Goal: Transaction & Acquisition: Book appointment/travel/reservation

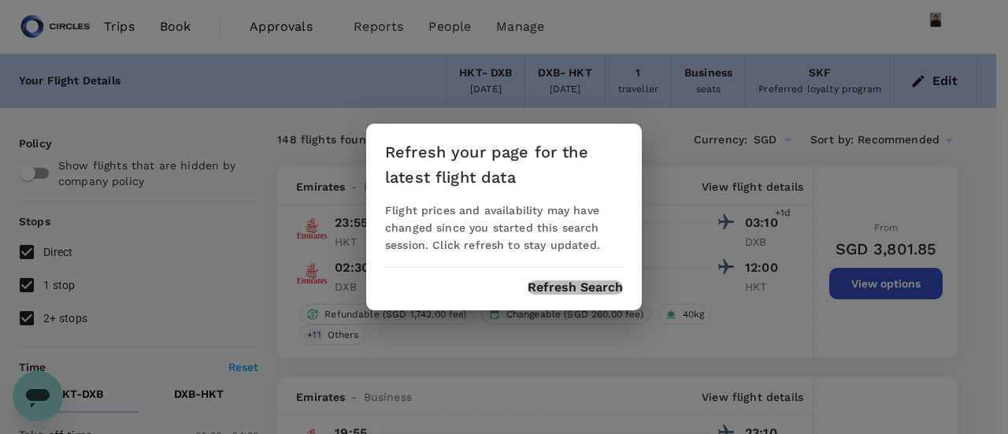
click at [588, 284] on button "Refresh Search" at bounding box center [575, 287] width 95 height 14
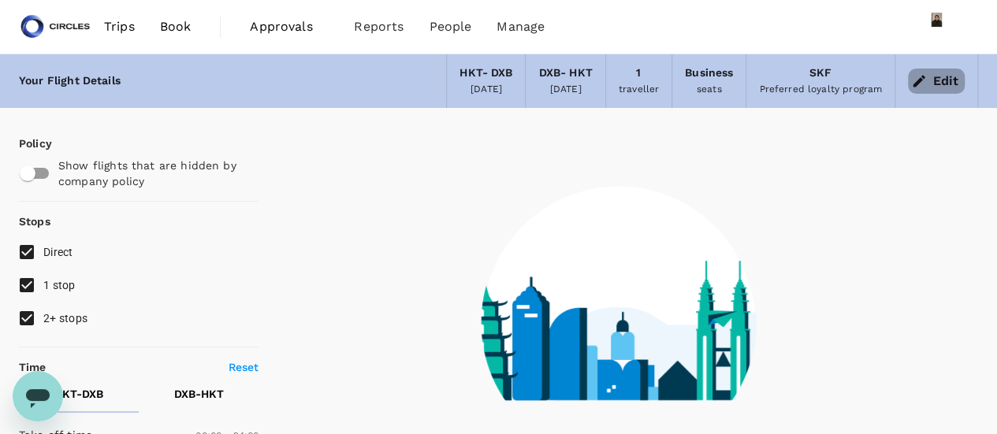
click at [943, 76] on button "Edit" at bounding box center [936, 81] width 57 height 25
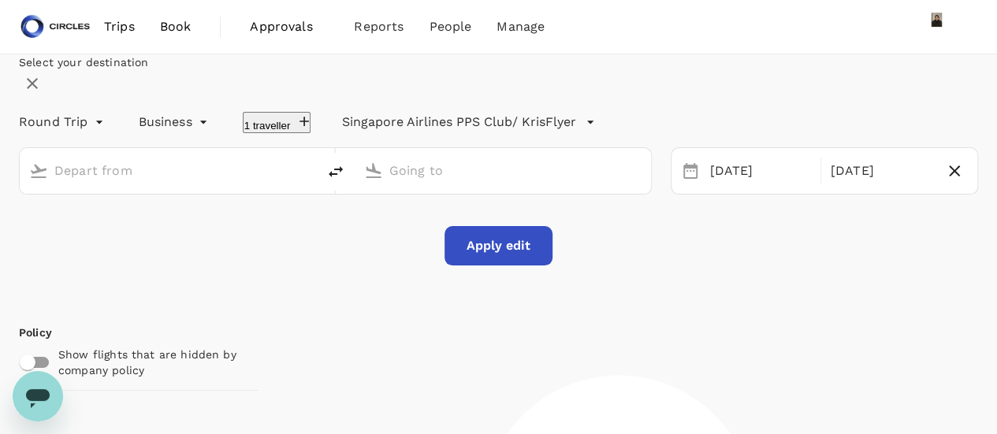
type input "Phuket Intl (HKT)"
type input "Dubai Intl (DXB)"
click at [345, 181] on icon "delete" at bounding box center [335, 171] width 19 height 19
type input "Dubai Intl (DXB)"
type input "Phuket Intl (HKT)"
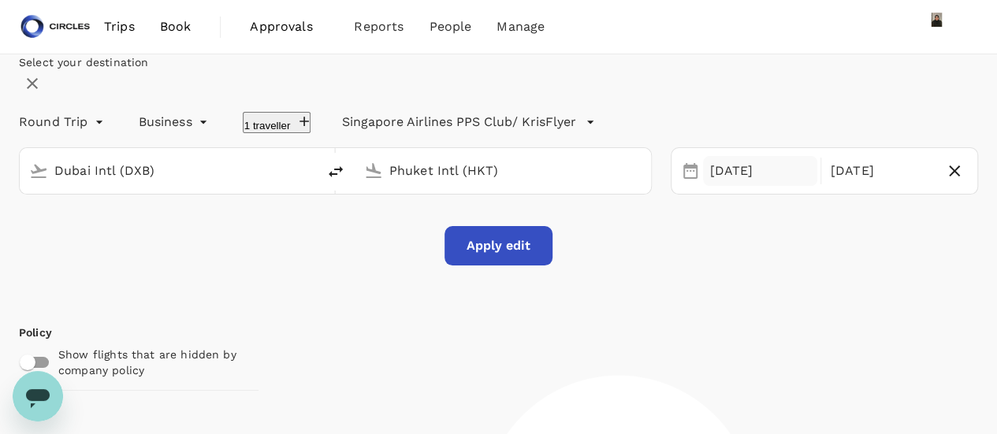
click at [734, 187] on div "[DATE]" at bounding box center [759, 171] width 113 height 31
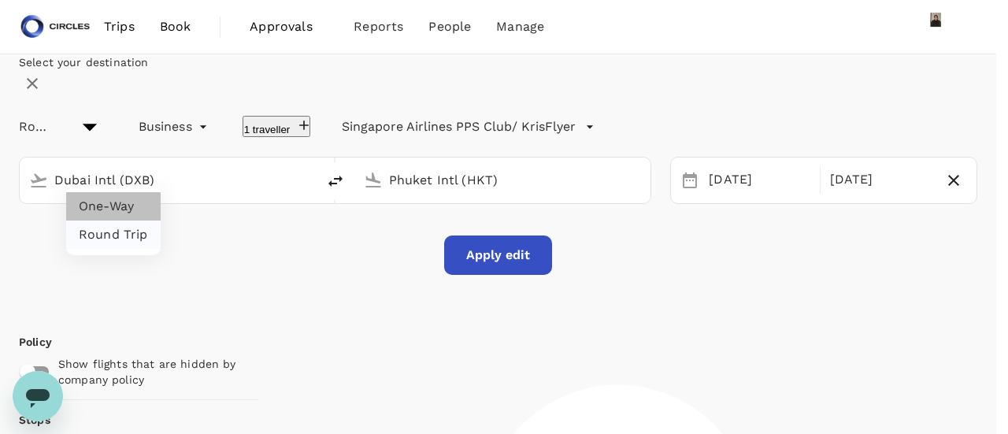
click at [128, 199] on li "One-Way" at bounding box center [113, 206] width 95 height 28
type input "oneway"
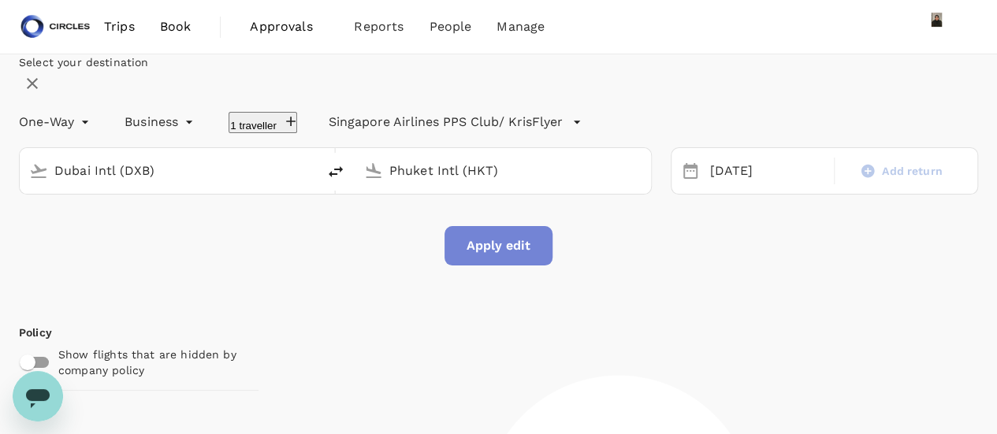
click at [507, 265] on button "Apply edit" at bounding box center [498, 245] width 108 height 39
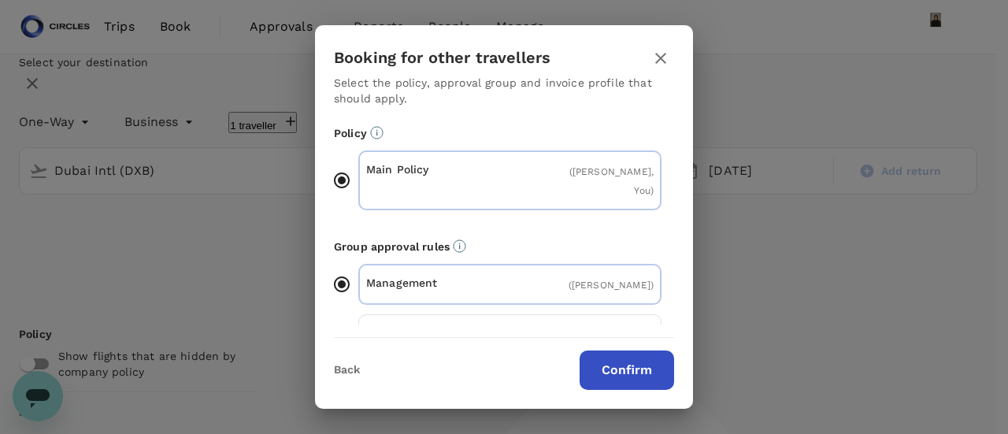
click at [642, 365] on button "Confirm" at bounding box center [627, 370] width 95 height 39
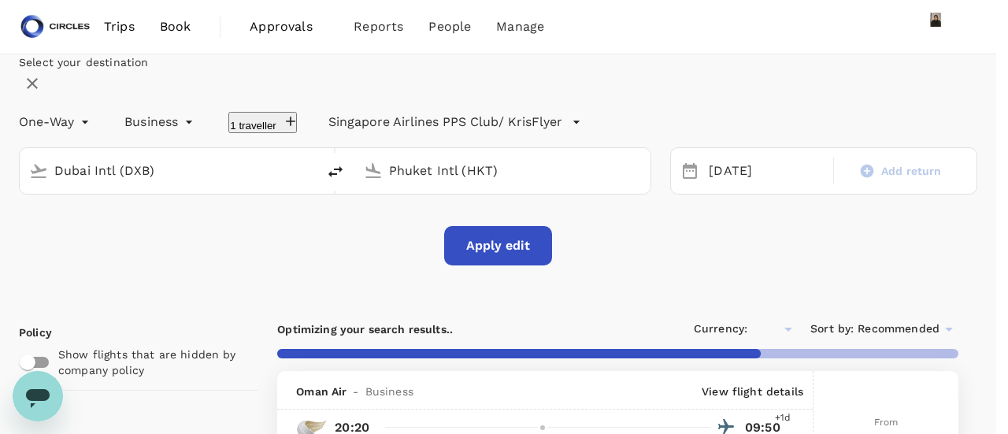
type input "SGD"
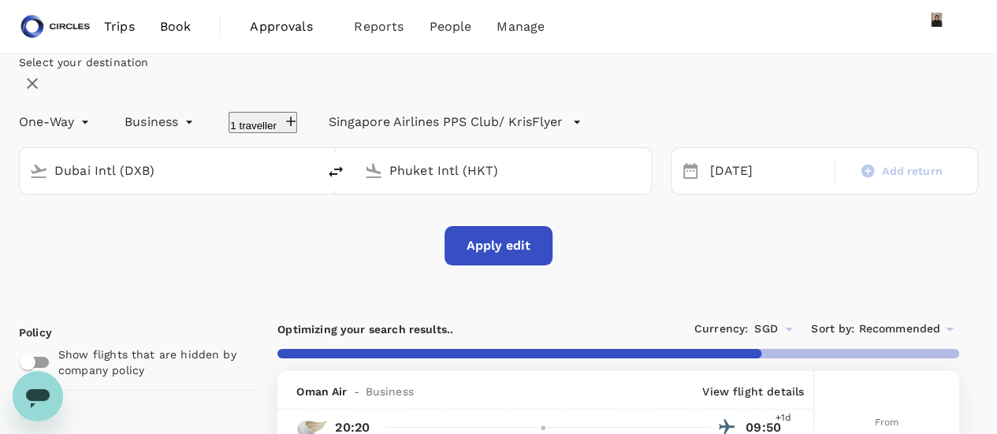
checkbox input "false"
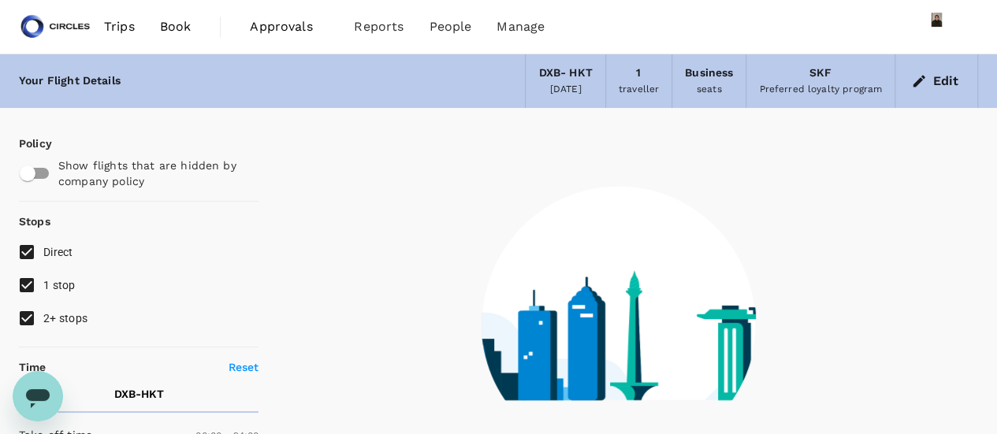
type input "1260"
checkbox input "true"
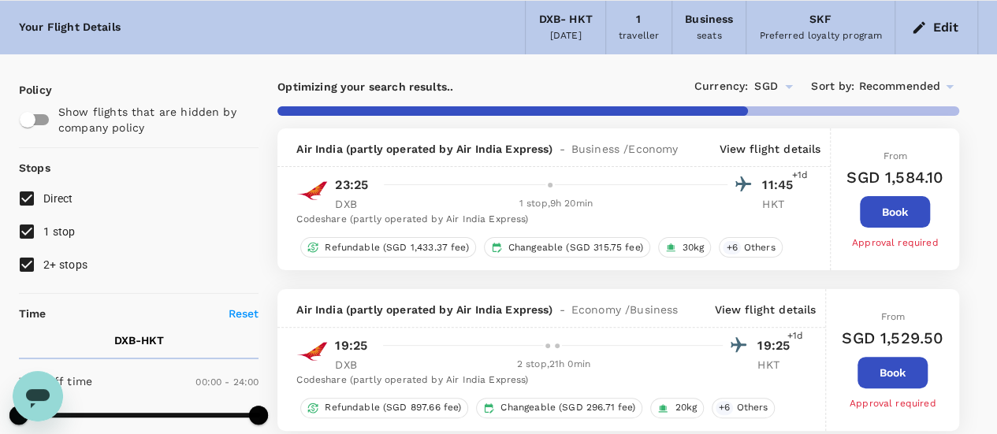
type input "1815"
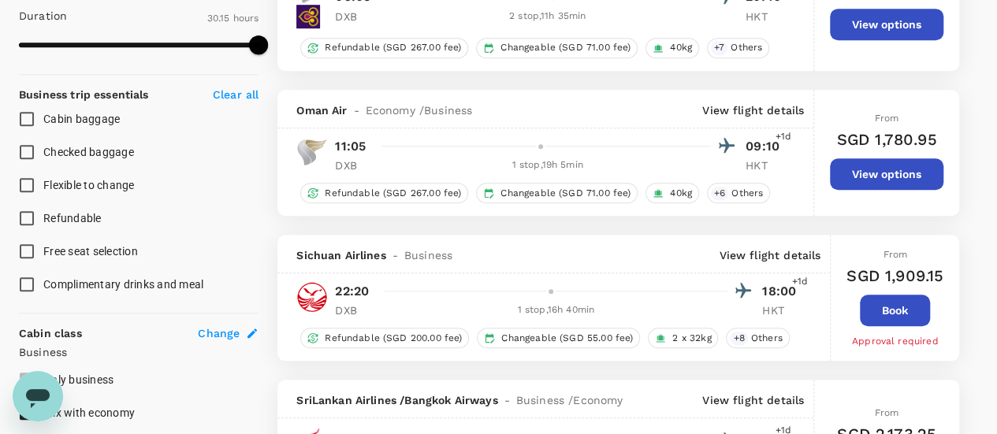
scroll to position [79, 0]
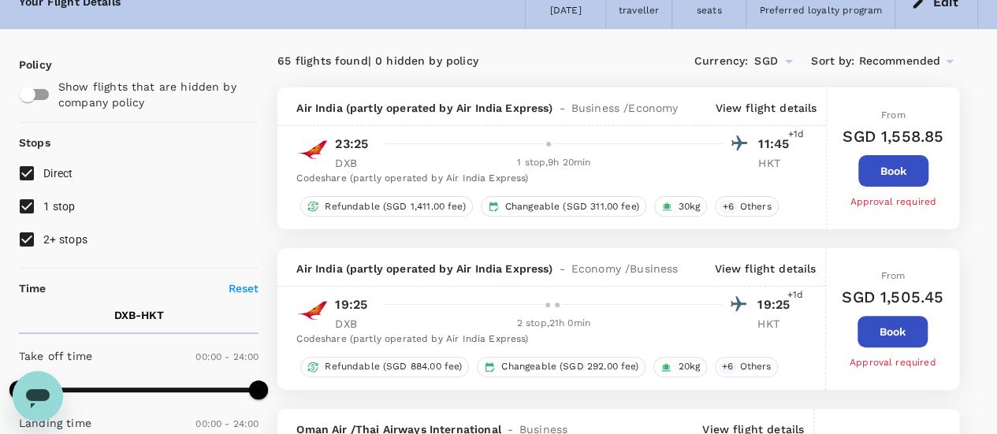
click at [19, 235] on input "2+ stops" at bounding box center [26, 239] width 33 height 33
checkbox input "false"
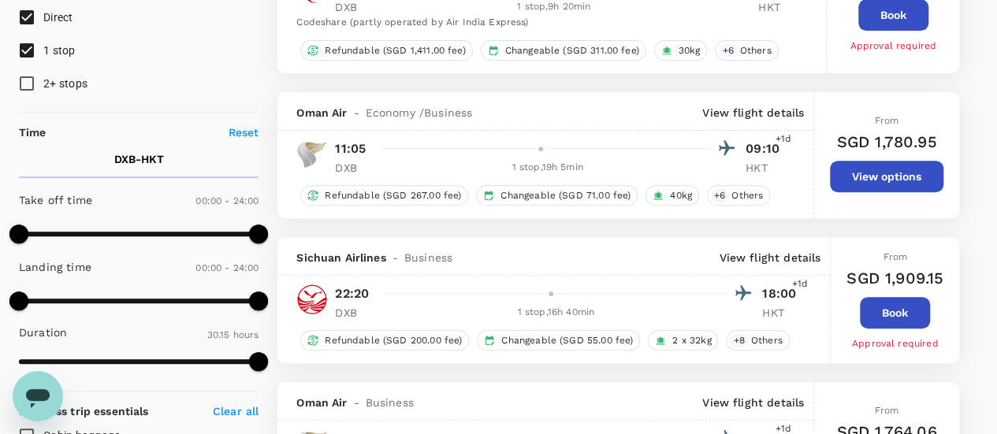
scroll to position [0, 0]
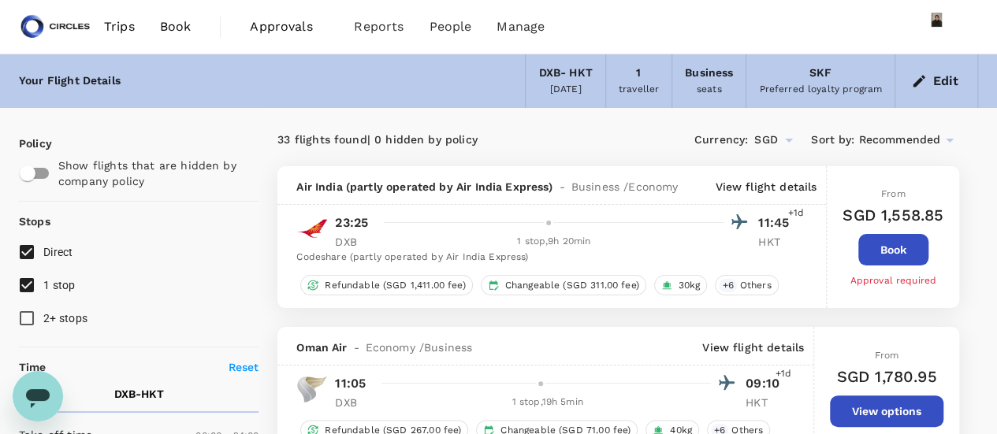
click at [555, 77] on div "DXB - HKT" at bounding box center [565, 73] width 54 height 17
click at [934, 83] on button "Edit" at bounding box center [936, 81] width 57 height 25
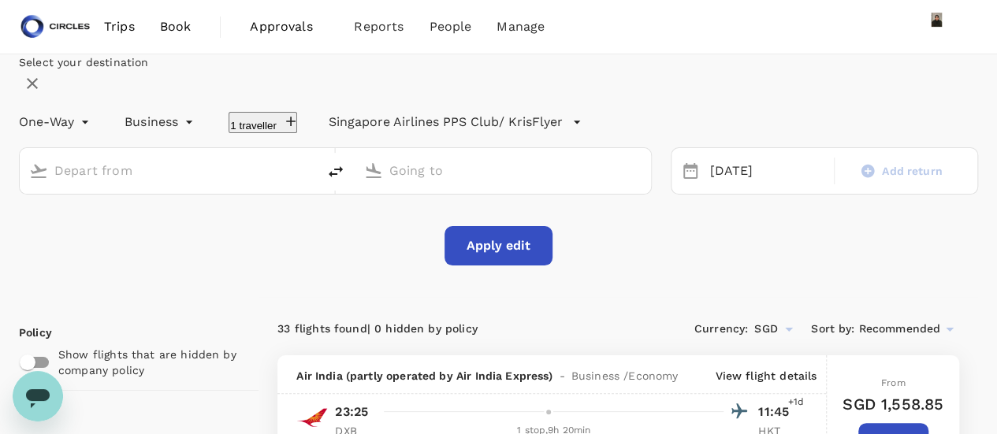
type input "Dubai Intl (DXB)"
click at [435, 183] on input "Phuket Intl (HKT)" at bounding box center [503, 170] width 229 height 24
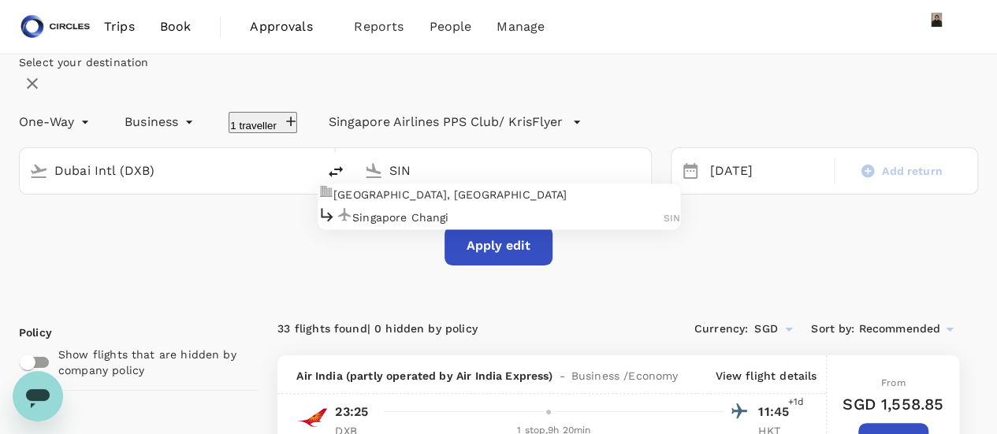
click at [436, 225] on p "Singapore Changi" at bounding box center [507, 218] width 311 height 16
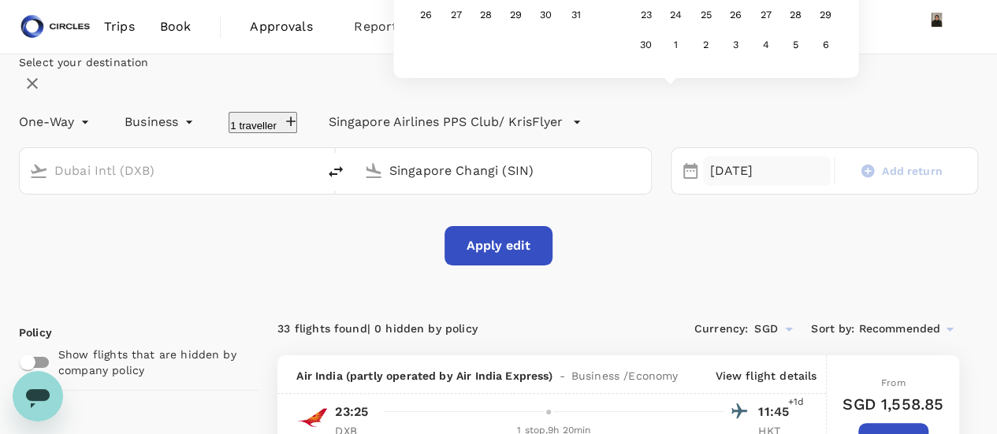
type input "Singapore Changi (SIN)"
click at [487, 265] on button "Apply edit" at bounding box center [498, 245] width 108 height 39
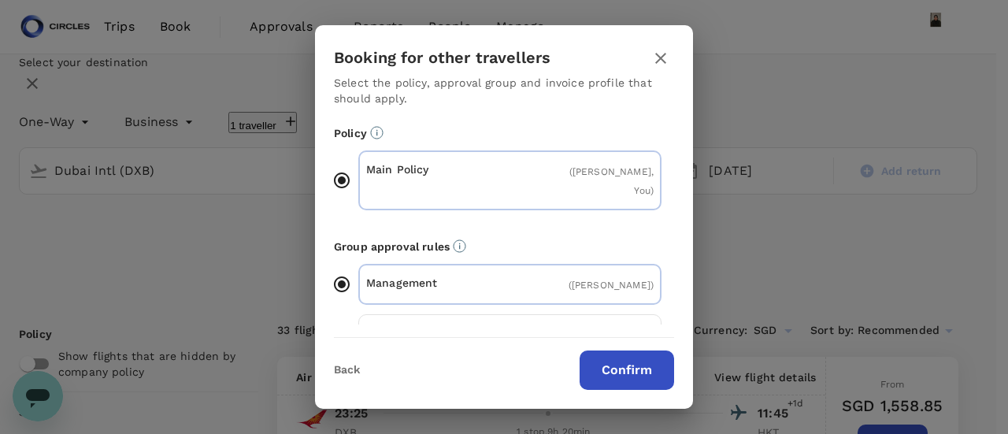
click at [607, 373] on button "Confirm" at bounding box center [627, 370] width 95 height 39
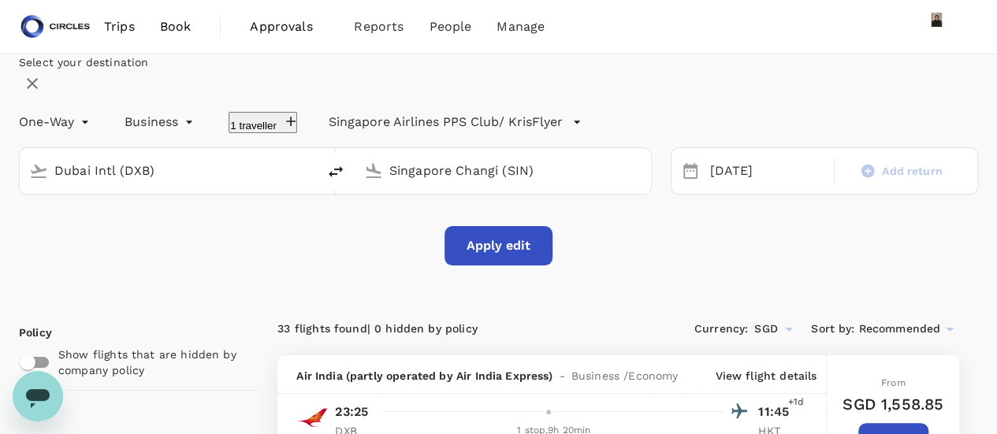
checkbox input "false"
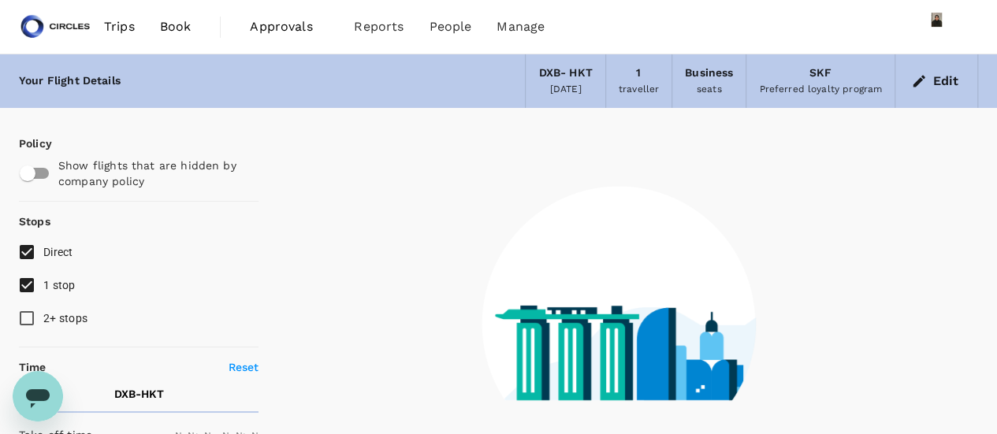
type input "1440"
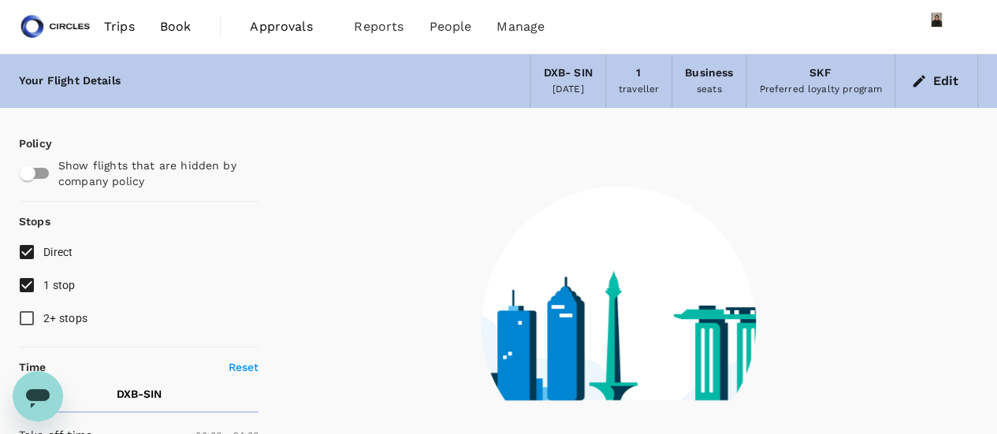
type input "1560"
checkbox input "true"
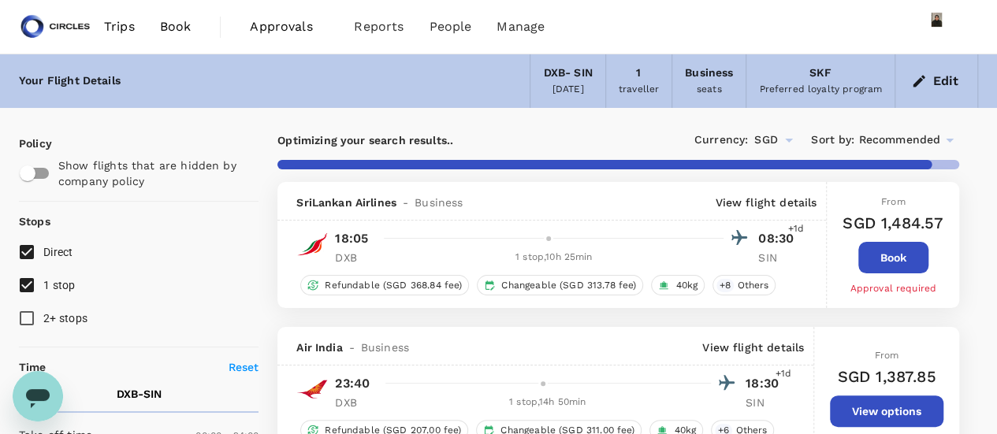
type input "1795"
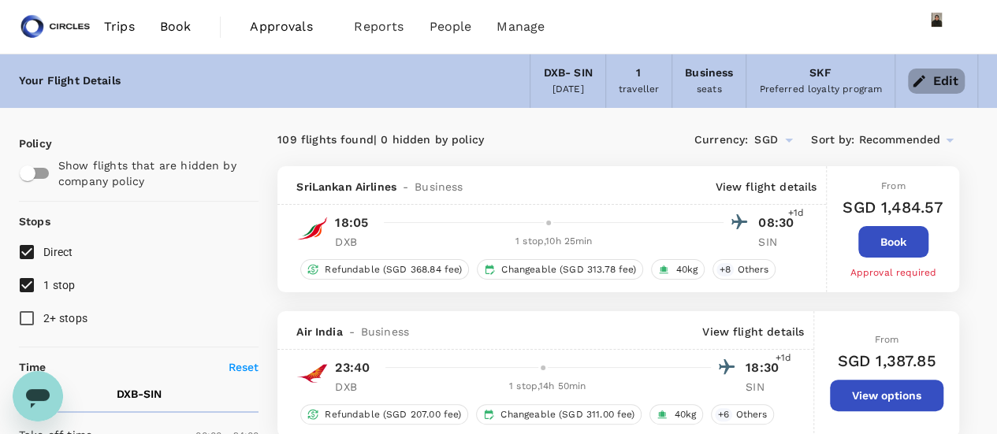
click at [947, 86] on button "Edit" at bounding box center [936, 81] width 57 height 25
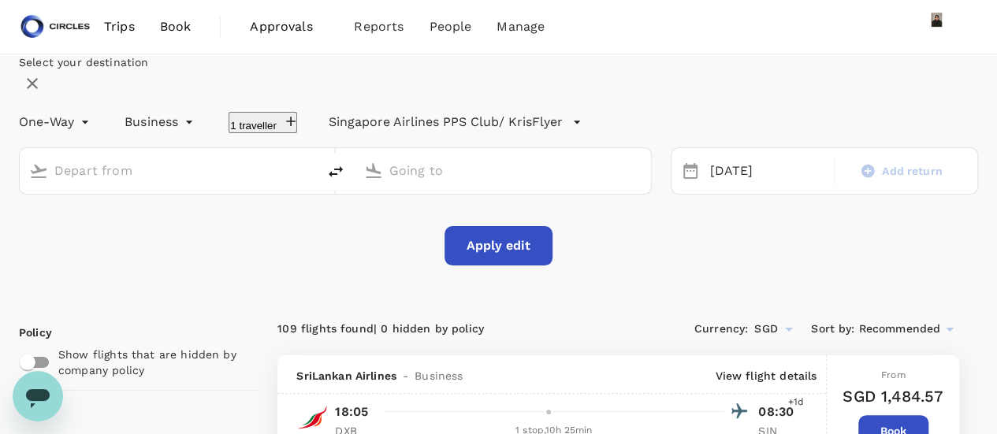
type input "Dubai Intl (DXB)"
type input "Singapore Changi (SIN)"
click at [490, 265] on button "Apply edit" at bounding box center [498, 245] width 108 height 39
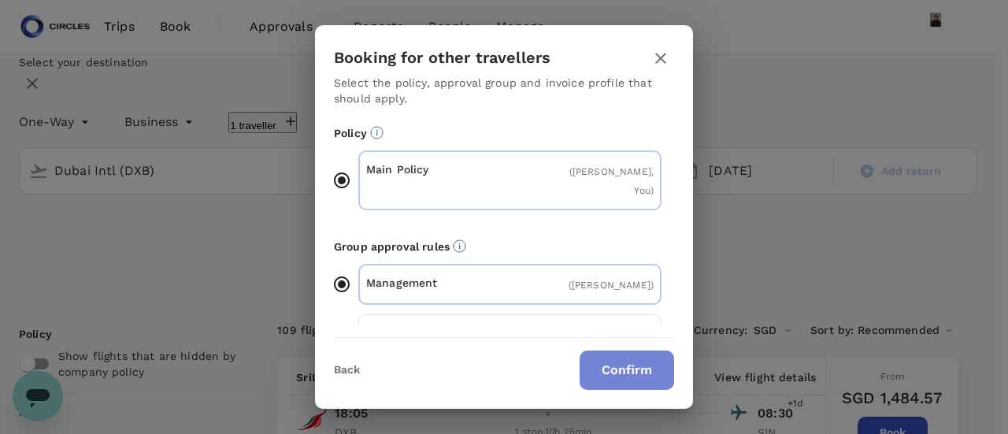
click at [608, 372] on button "Confirm" at bounding box center [627, 370] width 95 height 39
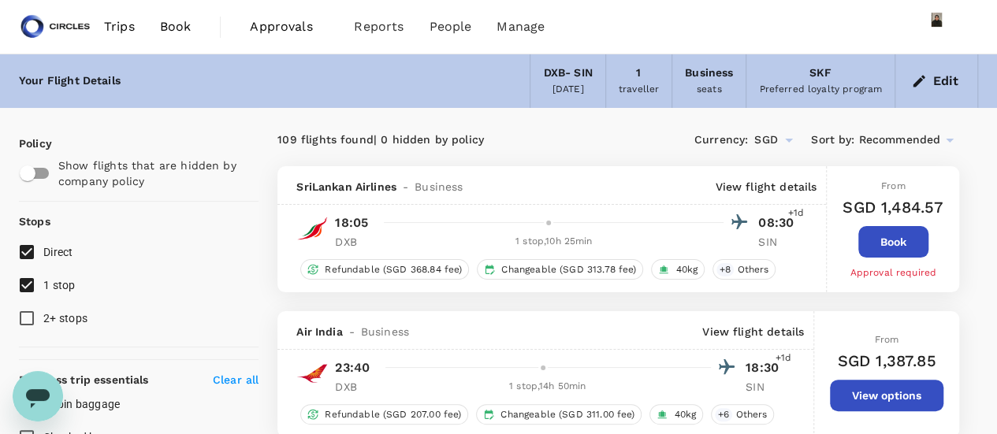
checkbox input "false"
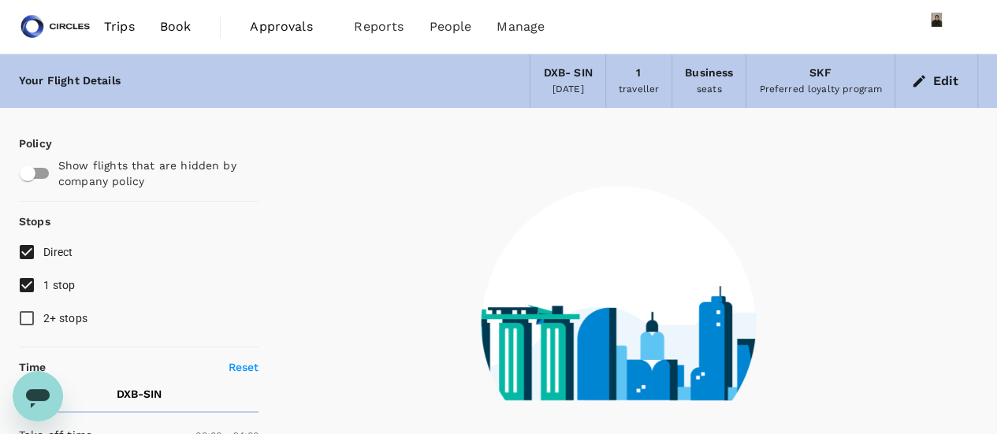
type input "1480"
checkbox input "true"
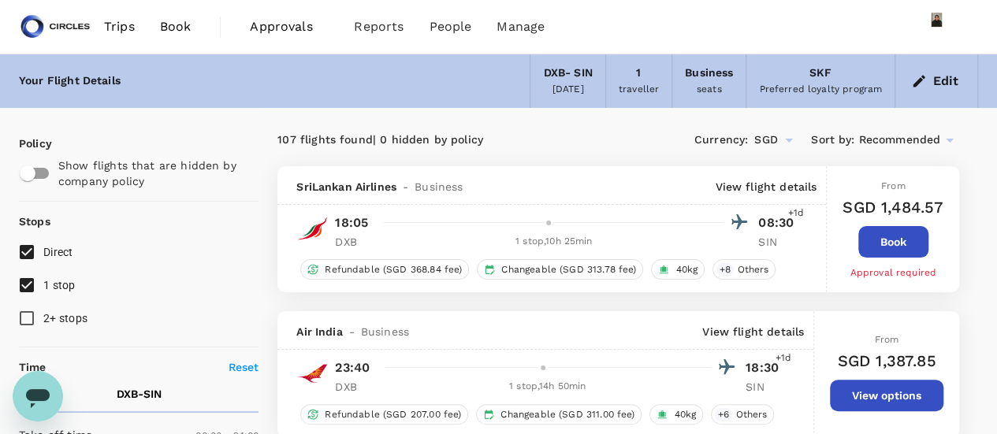
type input "1795"
click at [29, 292] on input "1 stop" at bounding box center [26, 285] width 33 height 33
checkbox input "false"
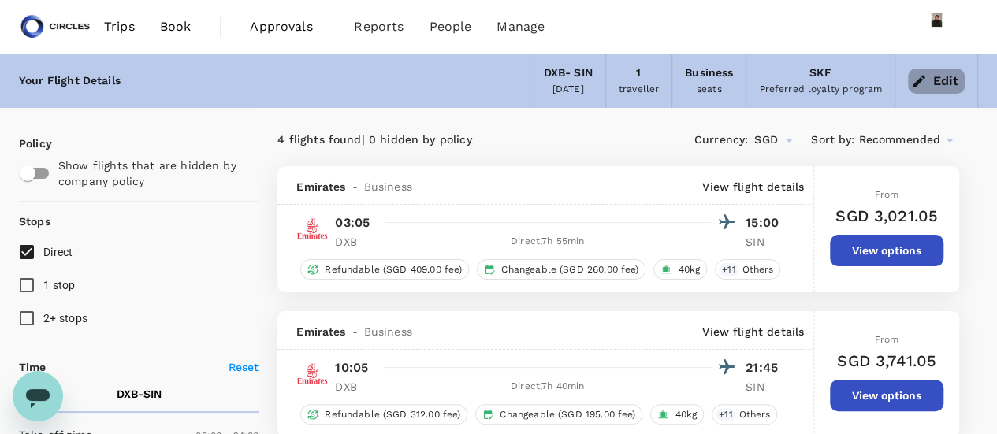
click at [960, 76] on button "Edit" at bounding box center [936, 81] width 57 height 25
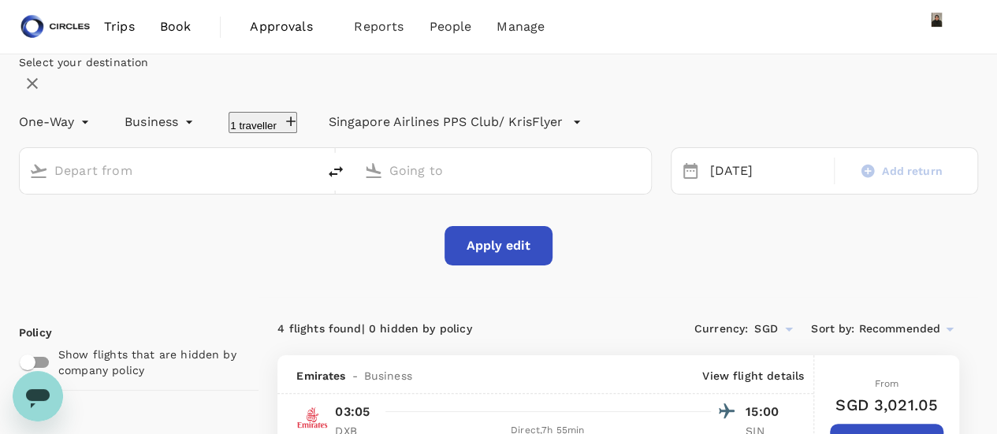
type input "Dubai Intl (DXB)"
type input "Singapore Changi (SIN)"
drag, startPoint x: 233, startPoint y: 224, endPoint x: 0, endPoint y: 207, distance: 233.8
click at [0, 207] on div "Select your destination One-Way oneway Business business 1 traveller Singapore …" at bounding box center [498, 175] width 997 height 243
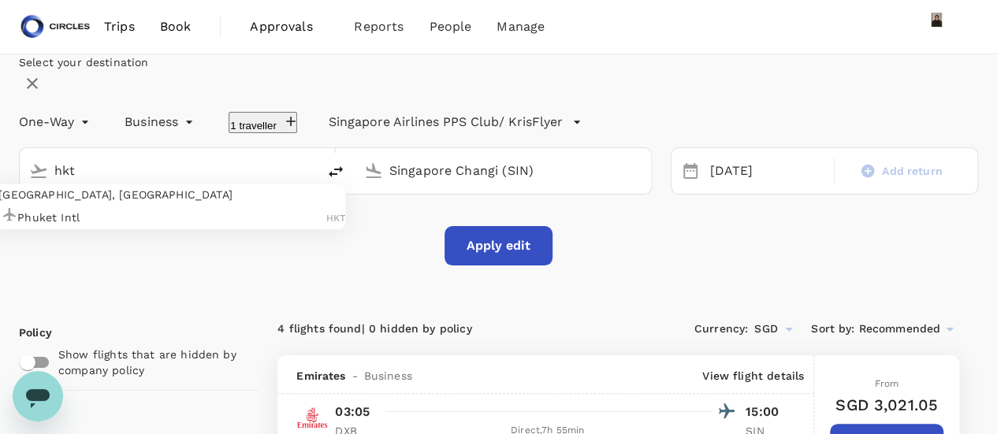
click at [213, 225] on p "Phuket Intl" at bounding box center [171, 218] width 309 height 16
type input "Phuket Intl (HKT)"
drag, startPoint x: 572, startPoint y: 210, endPoint x: 157, endPoint y: 130, distance: 422.9
click at [159, 132] on div "Select your destination One-Way oneway Business business 1 traveller Singapore …" at bounding box center [498, 159] width 959 height 211
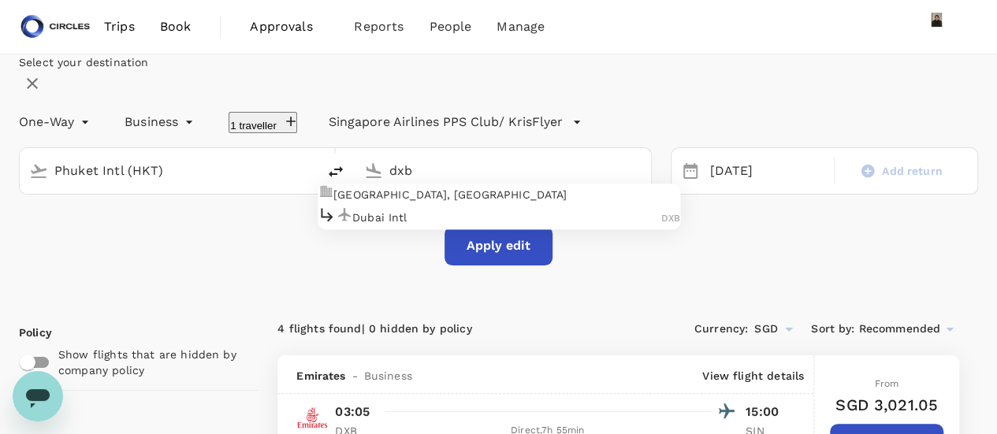
click at [514, 225] on p "Dubai Intl" at bounding box center [506, 218] width 309 height 16
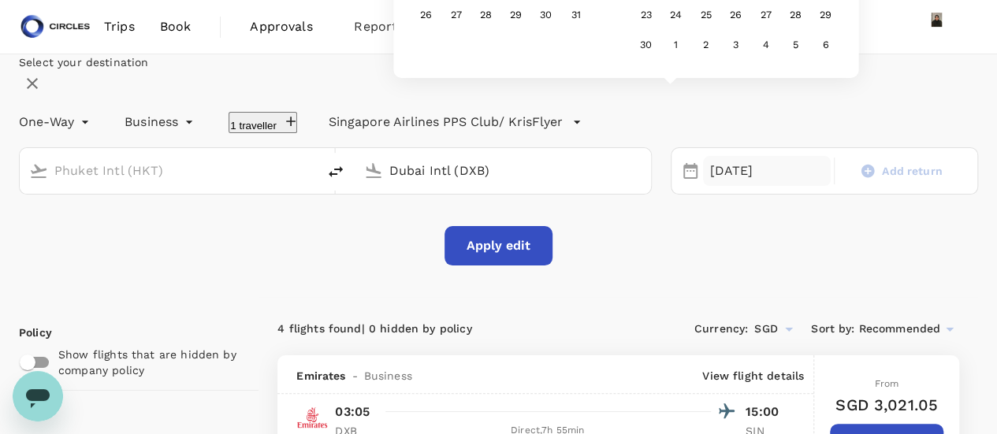
type input "Dubai Intl (DXB)"
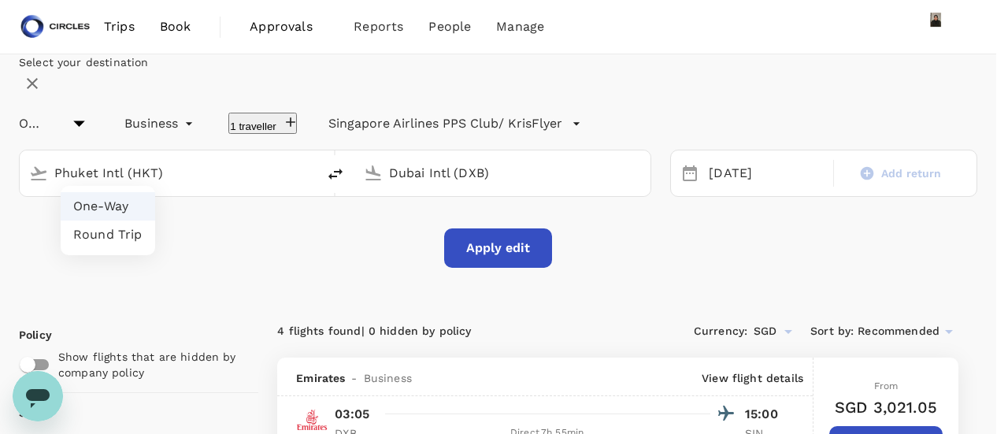
click at [109, 230] on li "Round Trip" at bounding box center [108, 235] width 95 height 28
type input "roundtrip"
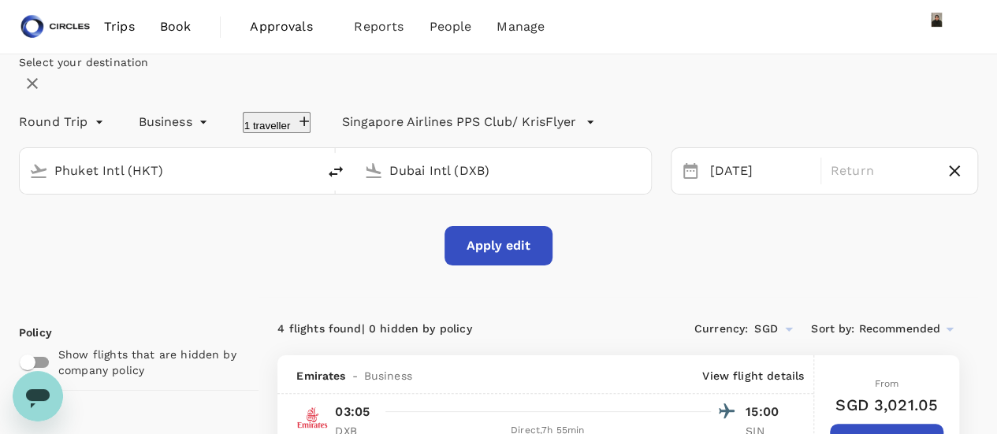
click at [718, 195] on div "[DATE] Return" at bounding box center [823, 170] width 307 height 47
click at [722, 187] on div "[DATE]" at bounding box center [759, 171] width 113 height 31
click at [858, 180] on p "Return" at bounding box center [880, 170] width 101 height 19
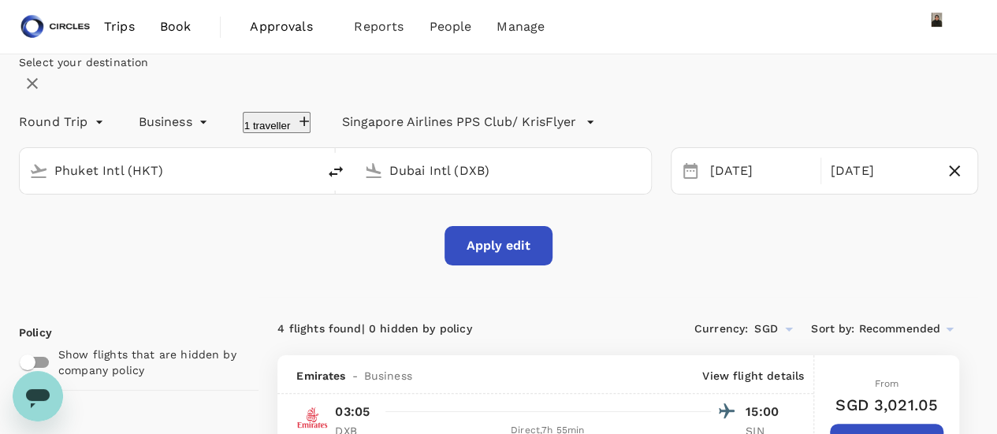
click at [514, 265] on button "Apply edit" at bounding box center [498, 245] width 108 height 39
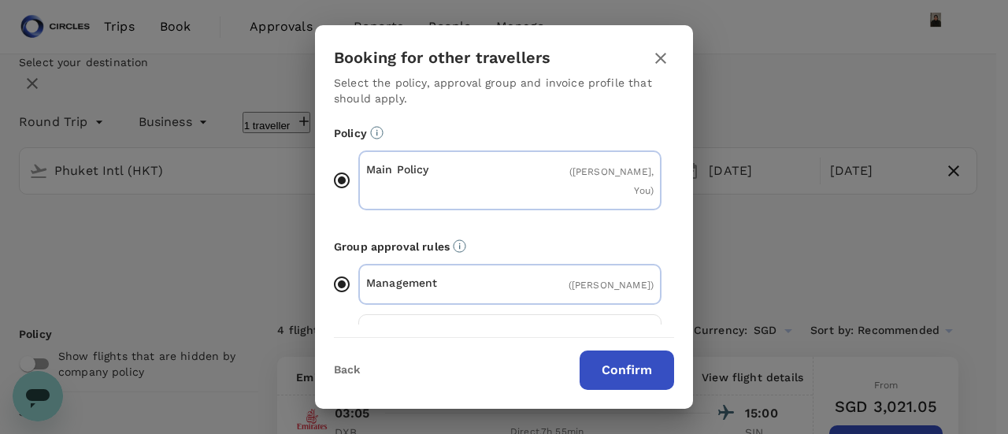
click at [332, 383] on div "Back Confirm" at bounding box center [504, 364] width 378 height 52
click at [342, 371] on button "Back" at bounding box center [347, 370] width 26 height 13
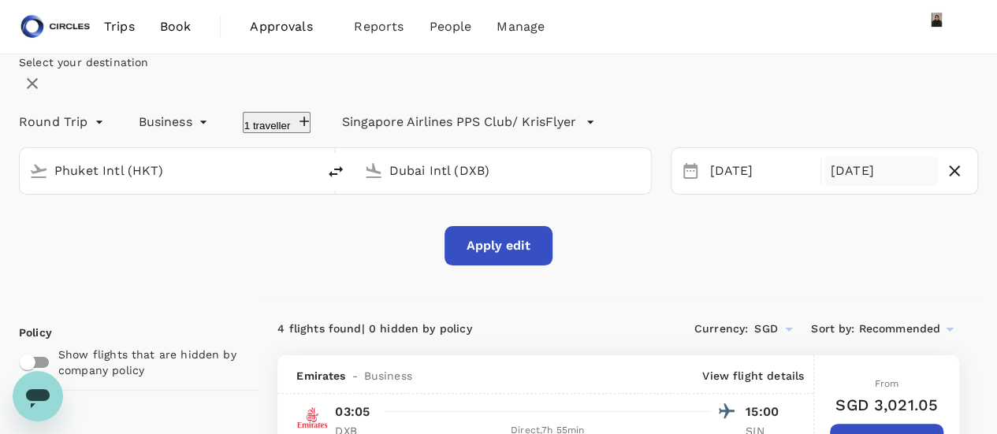
click at [824, 187] on div "[DATE]" at bounding box center [880, 171] width 113 height 31
click at [527, 265] on button "Apply edit" at bounding box center [498, 245] width 108 height 39
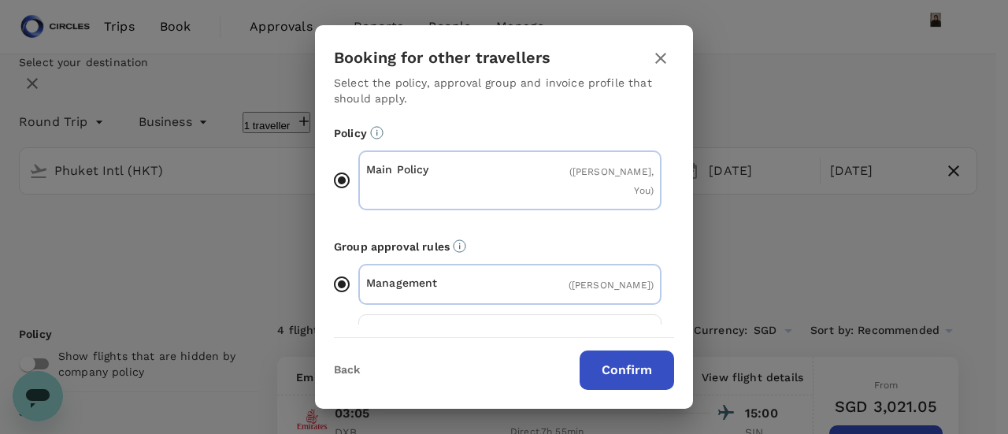
click at [647, 377] on button "Confirm" at bounding box center [627, 370] width 95 height 39
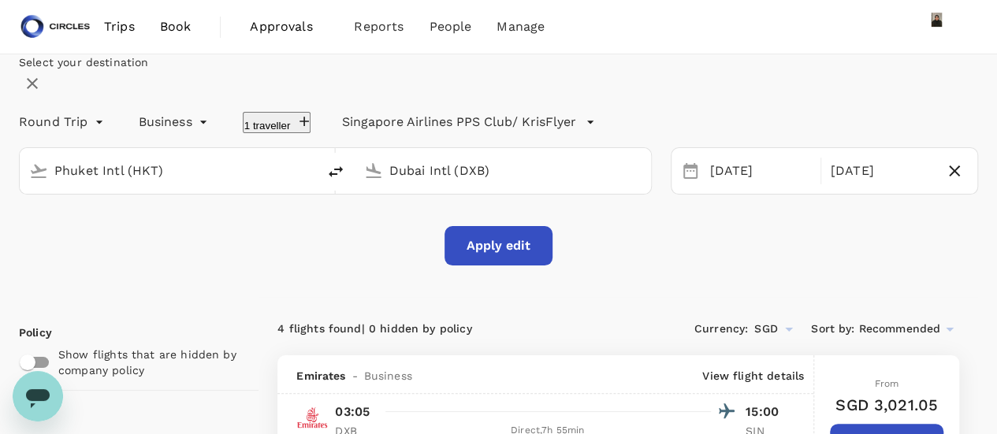
checkbox input "false"
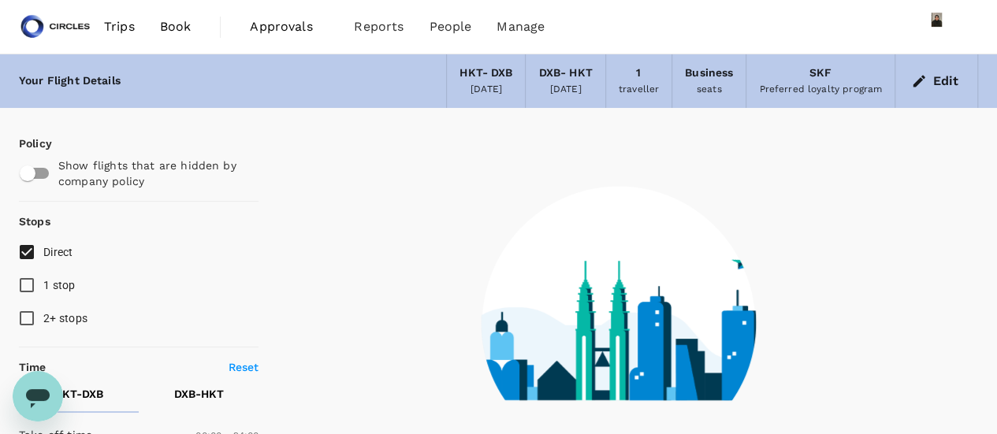
checkbox input "true"
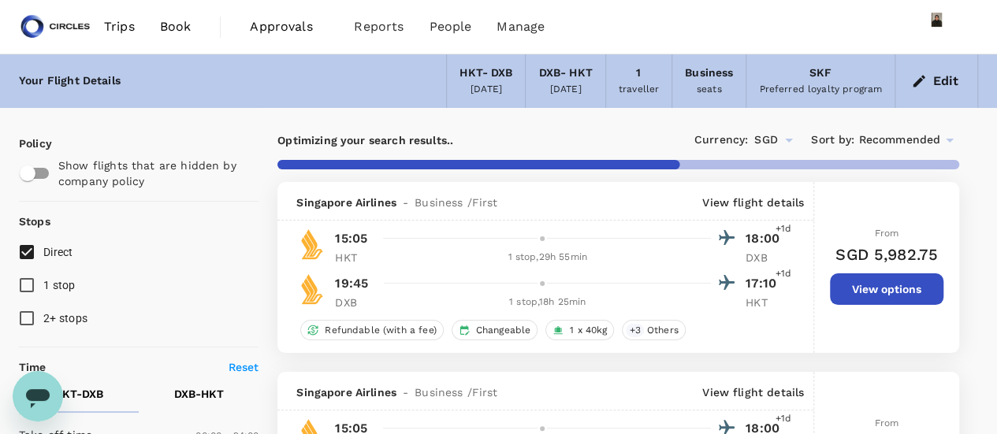
checkbox input "false"
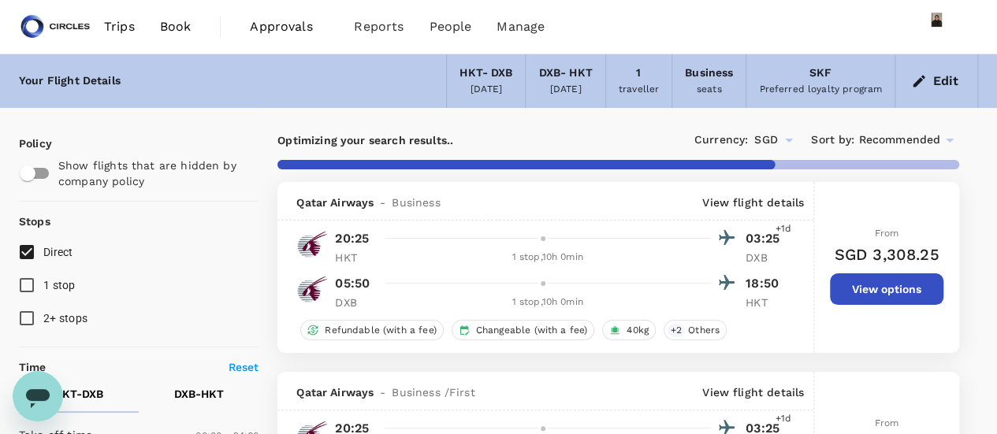
checkbox input "false"
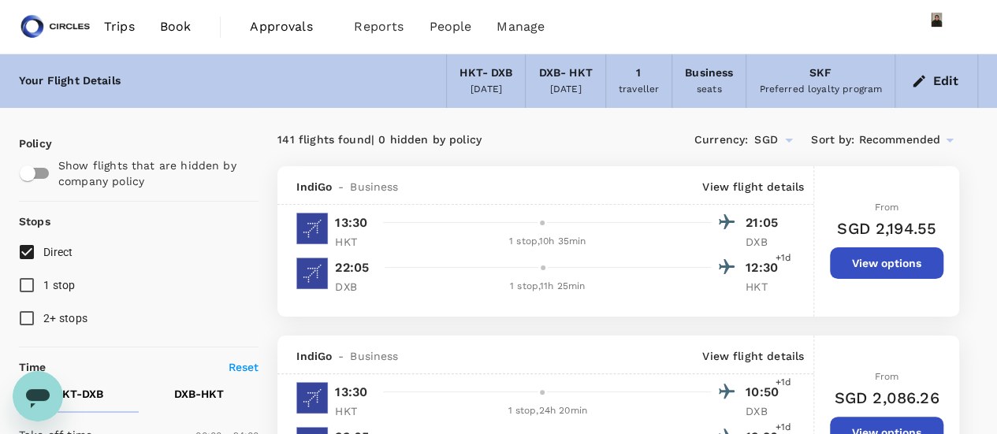
click at [651, 379] on div "IndiGo - Business View flight details 13:30 10:50 +1d HKT 1 stop , 24h 20min DX…" at bounding box center [545, 411] width 536 height 150
click at [655, 385] on div at bounding box center [556, 391] width 359 height 23
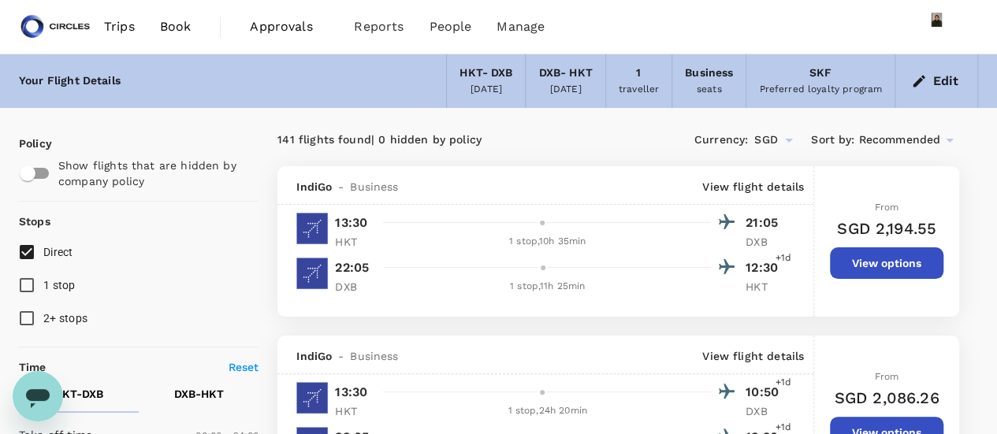
click at [655, 385] on div at bounding box center [556, 391] width 359 height 23
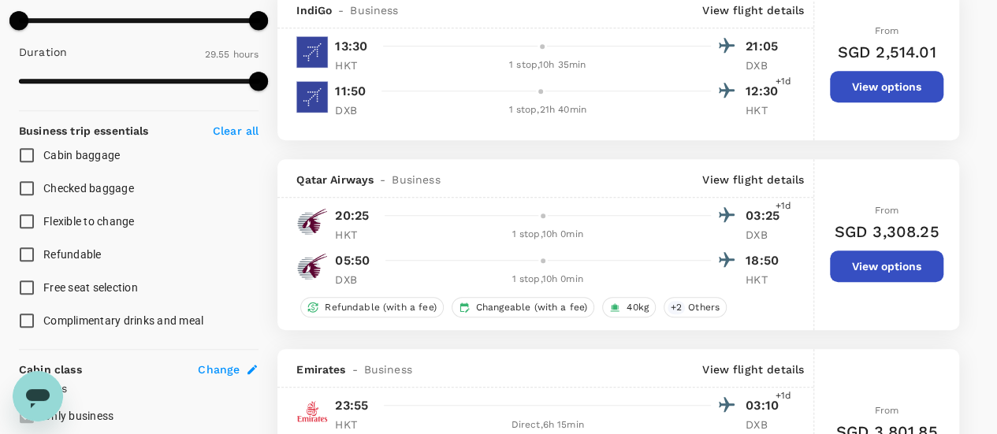
scroll to position [551, 0]
